Goal: Find specific page/section: Find specific page/section

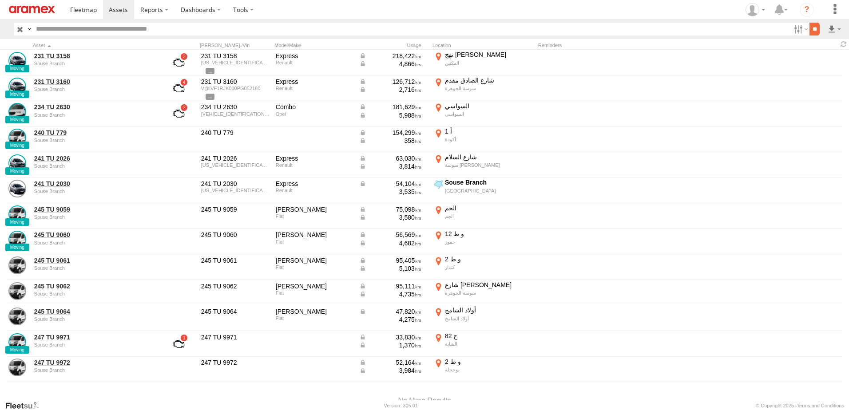
click at [812, 28] on input "**" at bounding box center [815, 29] width 10 height 13
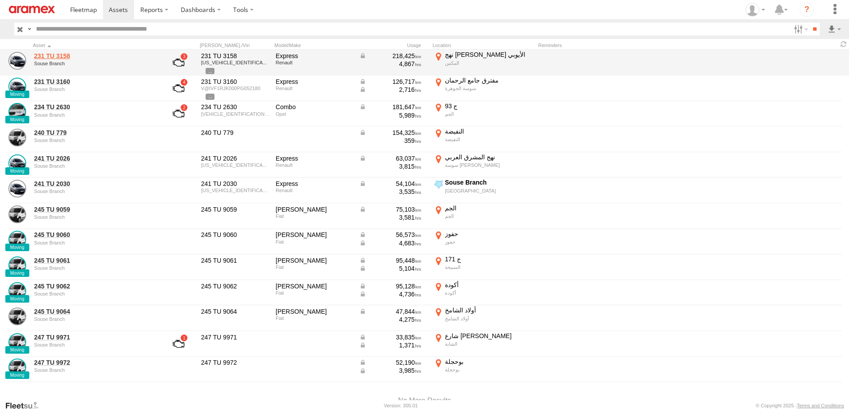
click at [52, 54] on link "231 TU 3158" at bounding box center [95, 56] width 122 height 8
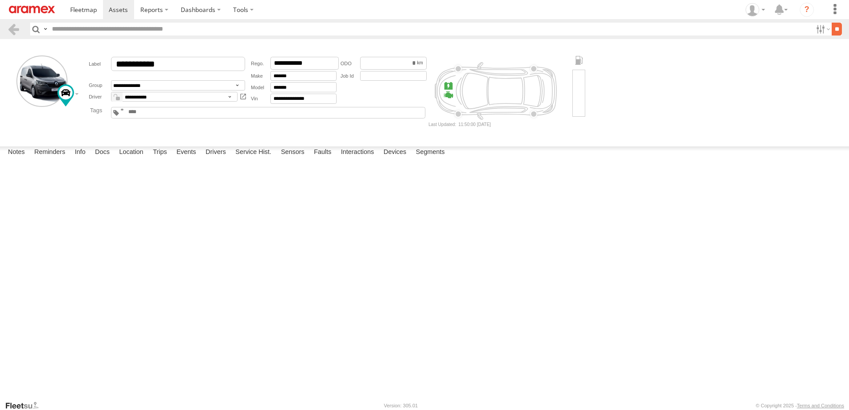
drag, startPoint x: 839, startPoint y: 32, endPoint x: 833, endPoint y: 32, distance: 6.7
click at [839, 32] on input "**" at bounding box center [837, 29] width 10 height 13
